Goal: Complete application form

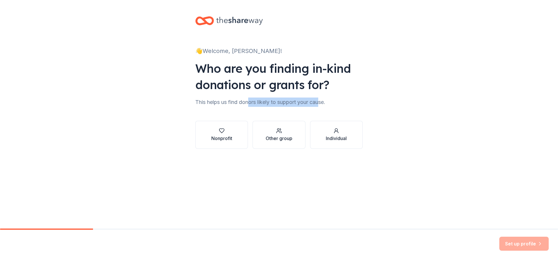
drag, startPoint x: 255, startPoint y: 103, endPoint x: 321, endPoint y: 102, distance: 66.3
click at [321, 102] on div "This helps us find donors likely to support your cause." at bounding box center [278, 101] width 167 height 9
click at [216, 130] on div "button" at bounding box center [221, 131] width 21 height 6
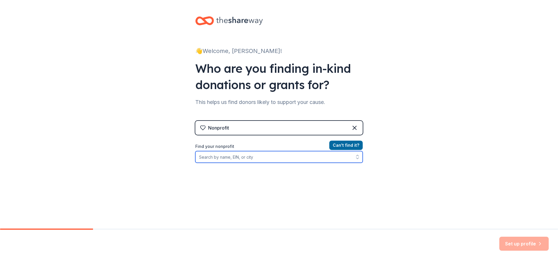
click at [226, 154] on input "Find your nonprofit" at bounding box center [278, 157] width 167 height 12
paste input "Lego"
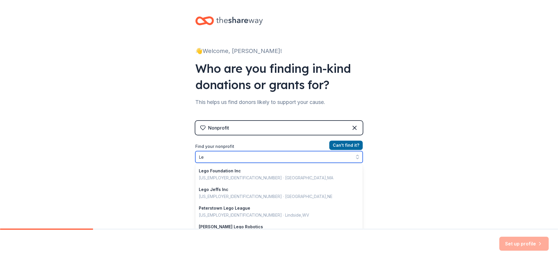
type input "L"
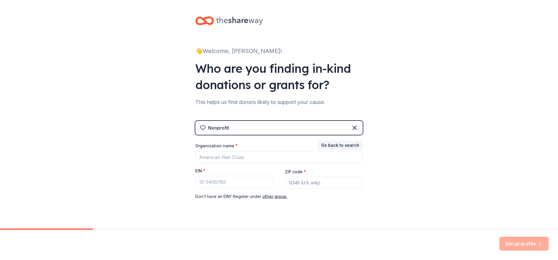
click at [215, 131] on div "Nonprofit" at bounding box center [278, 128] width 167 height 14
click at [218, 125] on div "Nonprofit" at bounding box center [218, 127] width 21 height 7
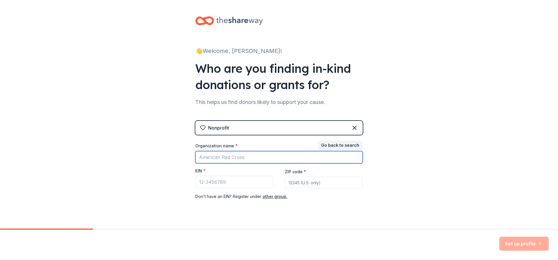
click at [215, 158] on input "Organization name *" at bounding box center [278, 157] width 167 height 12
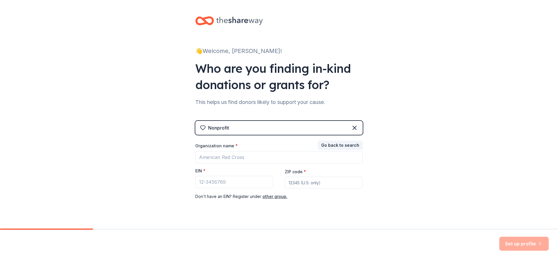
drag, startPoint x: 162, startPoint y: 156, endPoint x: 186, endPoint y: 169, distance: 27.8
click at [162, 156] on div "👋 Welcome, [PERSON_NAME]! Who are you finding in-kind donations or grants for? …" at bounding box center [279, 119] width 558 height 239
click at [209, 186] on input "EIN *" at bounding box center [234, 182] width 78 height 12
paste input "[US_EMPLOYER_IDENTIFICATION_NUMBER]"
type input "[US_EMPLOYER_IDENTIFICATION_NUMBER]"
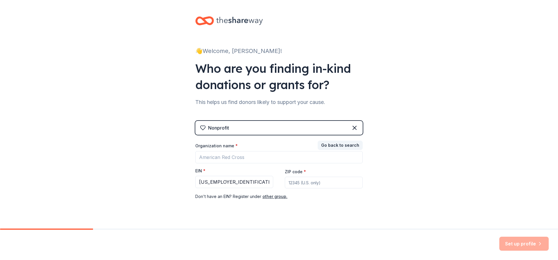
click at [292, 180] on input "ZIP code *" at bounding box center [324, 182] width 78 height 12
type input "33132"
click at [355, 172] on div "ZIP code * 33132" at bounding box center [324, 178] width 78 height 21
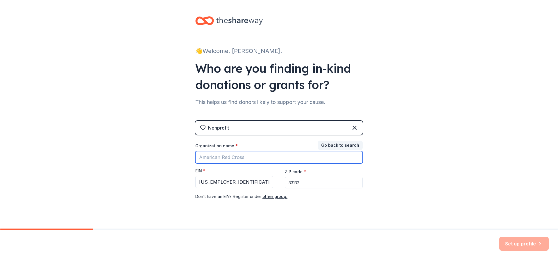
click at [228, 156] on input "Organization name *" at bounding box center [278, 157] width 167 height 12
type input "Miami Book Fair"
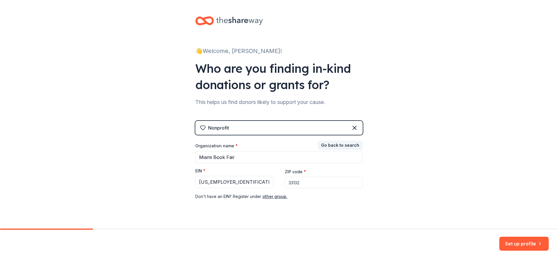
click at [396, 174] on div "👋 Welcome, [PERSON_NAME]! Who are you finding in-kind donations or grants for? …" at bounding box center [279, 119] width 558 height 239
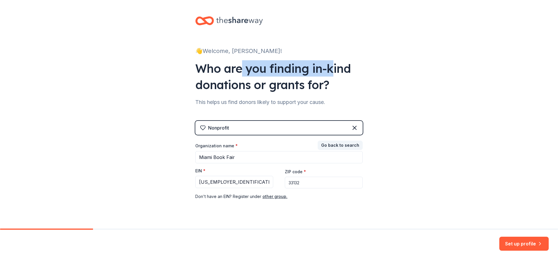
drag, startPoint x: 241, startPoint y: 67, endPoint x: 329, endPoint y: 67, distance: 88.1
click at [329, 67] on div "Who are you finding in-kind donations or grants for?" at bounding box center [278, 76] width 167 height 33
click at [330, 67] on div "Who are you finding in-kind donations or grants for?" at bounding box center [278, 76] width 167 height 33
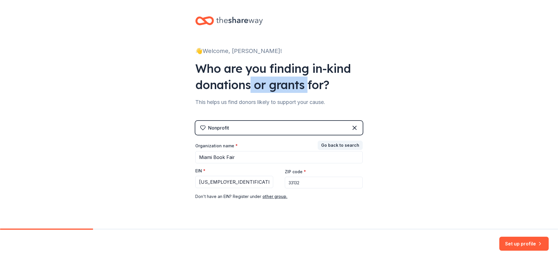
drag, startPoint x: 278, startPoint y: 81, endPoint x: 311, endPoint y: 83, distance: 32.9
click at [308, 83] on div "Who are you finding in-kind donations or grants for?" at bounding box center [278, 76] width 167 height 33
click at [311, 83] on div "Who are you finding in-kind donations or grants for?" at bounding box center [278, 76] width 167 height 33
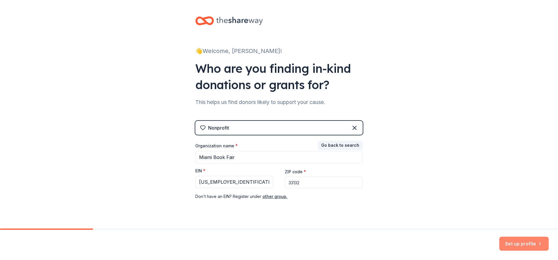
click at [504, 240] on button "Set up profile" at bounding box center [523, 243] width 49 height 14
